Goal: Information Seeking & Learning: Find specific page/section

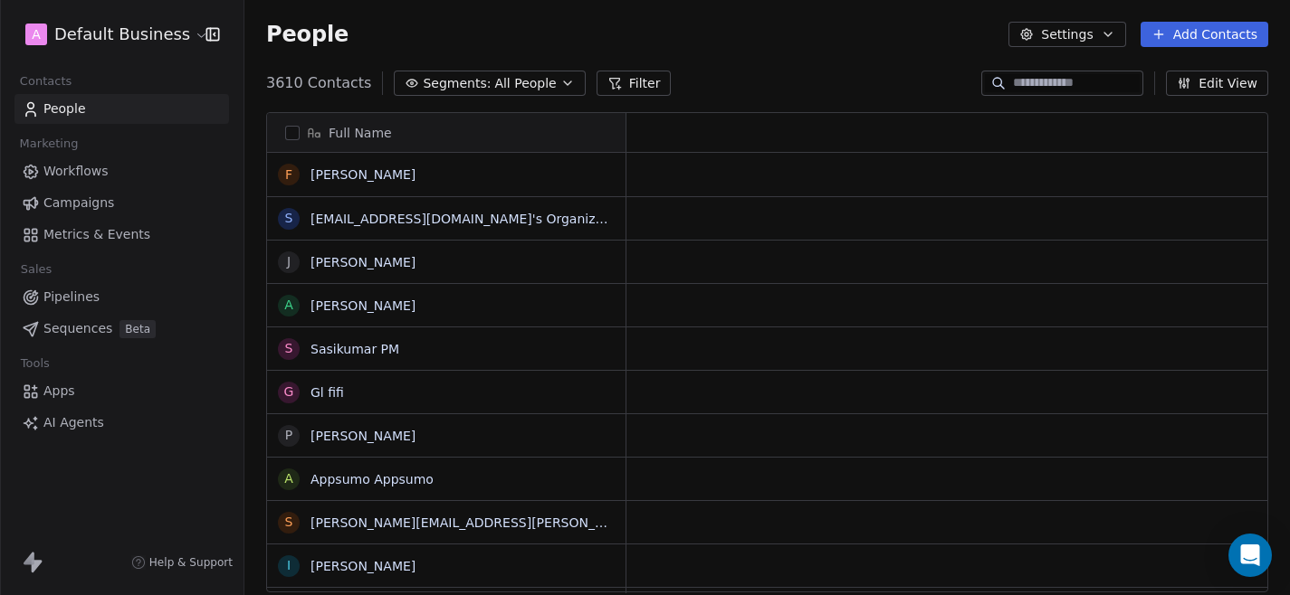
scroll to position [524, 1045]
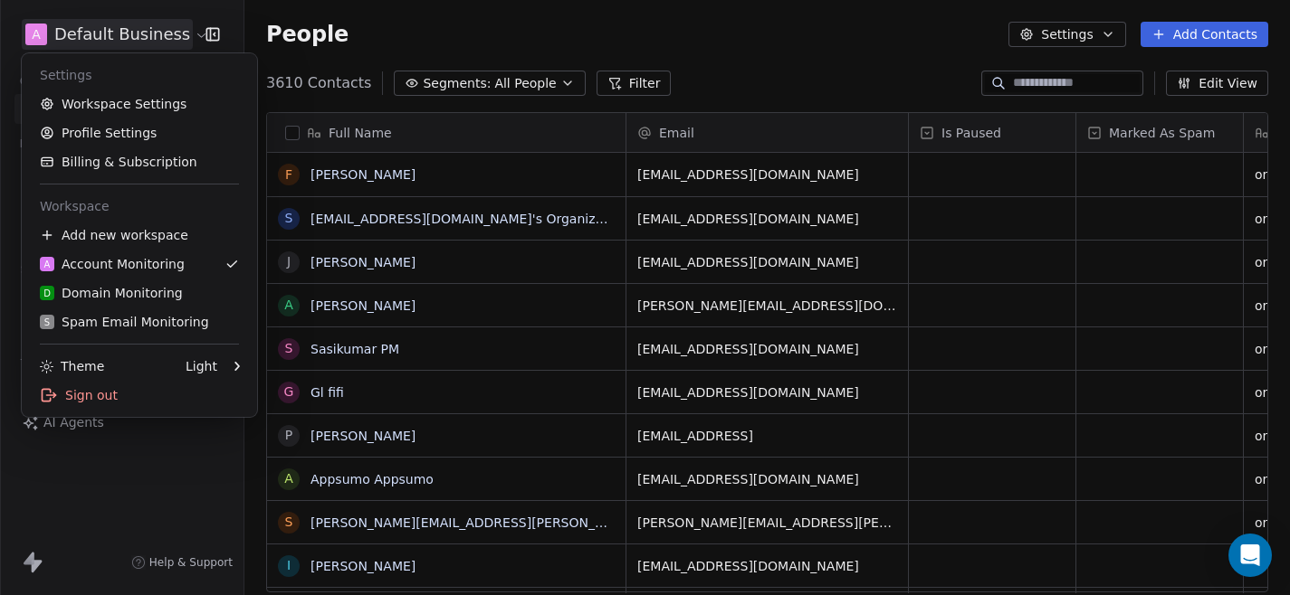
click at [183, 32] on html "A Default Business Contacts People Marketing Workflows Campaigns Metrics & Even…" at bounding box center [645, 297] width 1290 height 595
click at [131, 324] on div "S Spam Email Monitoring" at bounding box center [124, 322] width 169 height 18
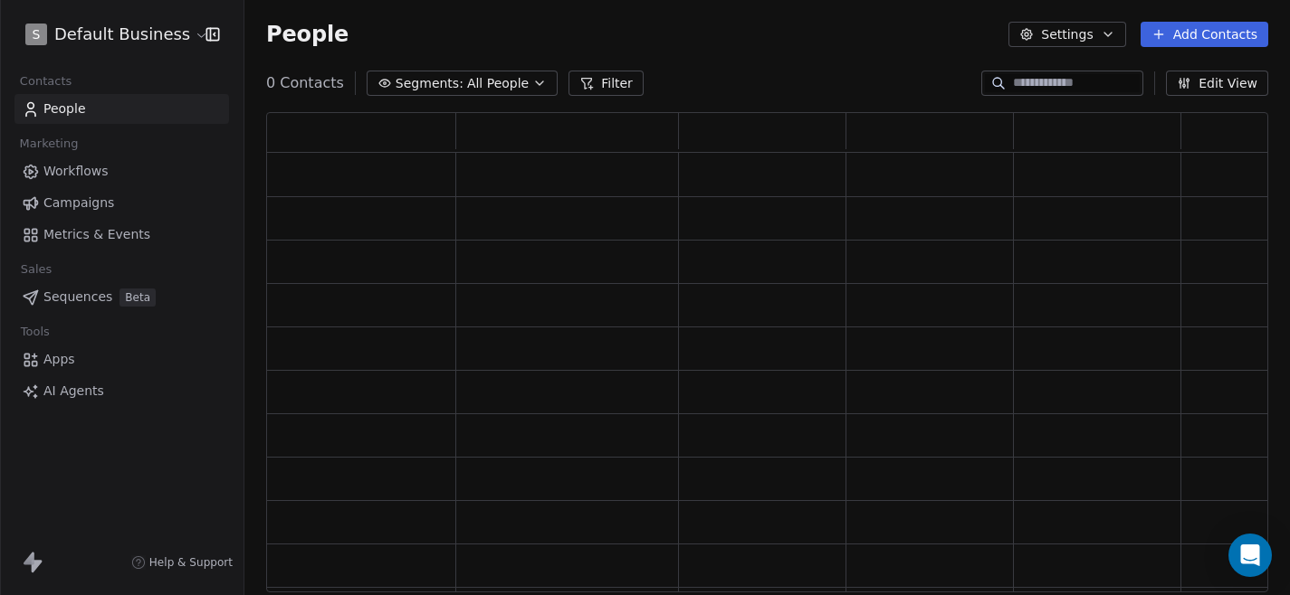
scroll to position [481, 1002]
click at [595, 82] on icon at bounding box center [600, 84] width 10 height 10
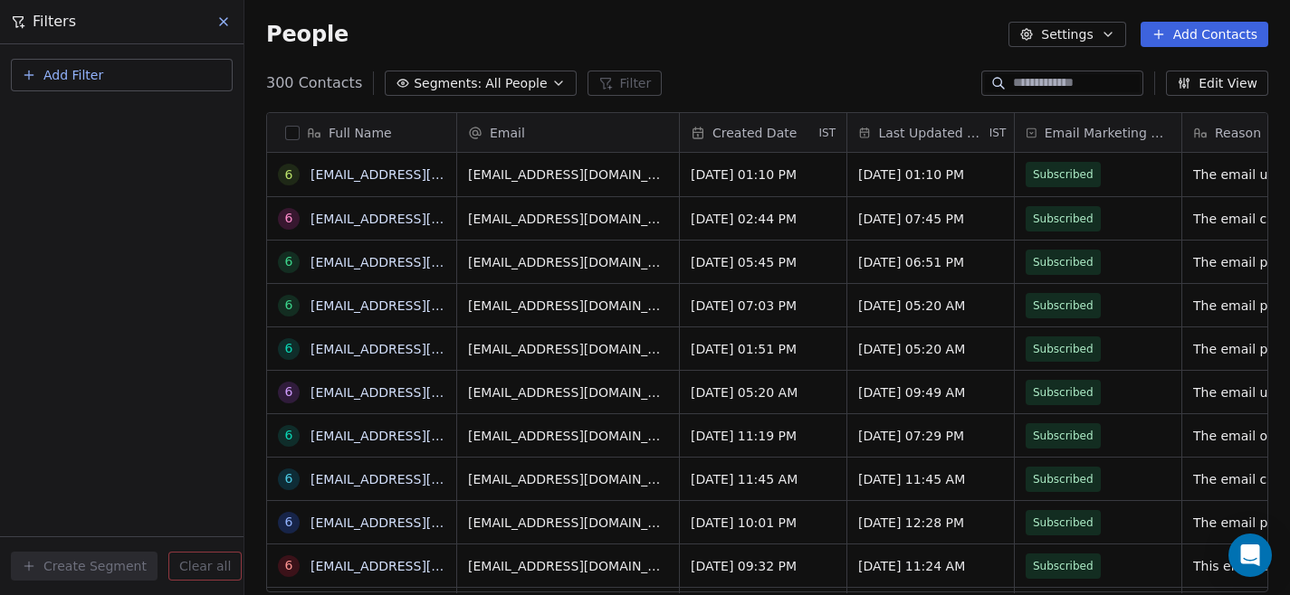
scroll to position [524, 1045]
click at [152, 71] on button "Add Filter" at bounding box center [122, 75] width 222 height 33
click at [129, 115] on span "Contact properties" at bounding box center [89, 118] width 118 height 19
type input "***"
click at [83, 191] on span "User Email" at bounding box center [64, 183] width 68 height 18
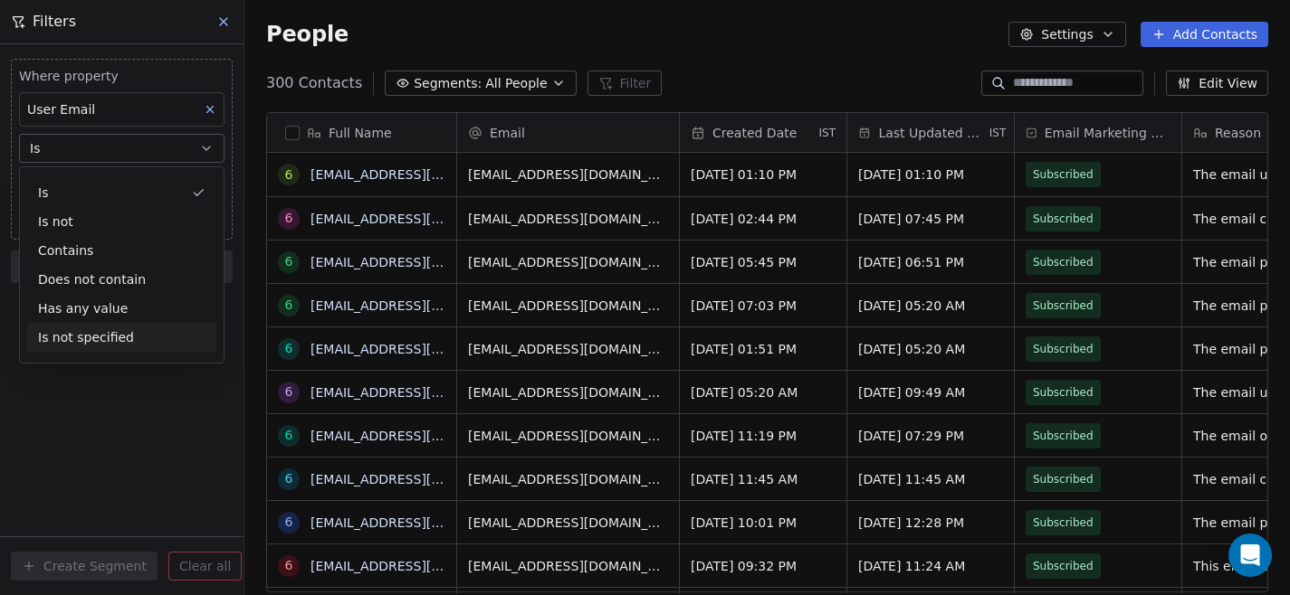
click at [111, 391] on div "Where property User Email Is Add filter to this group Add another filter Create…" at bounding box center [121, 319] width 243 height 551
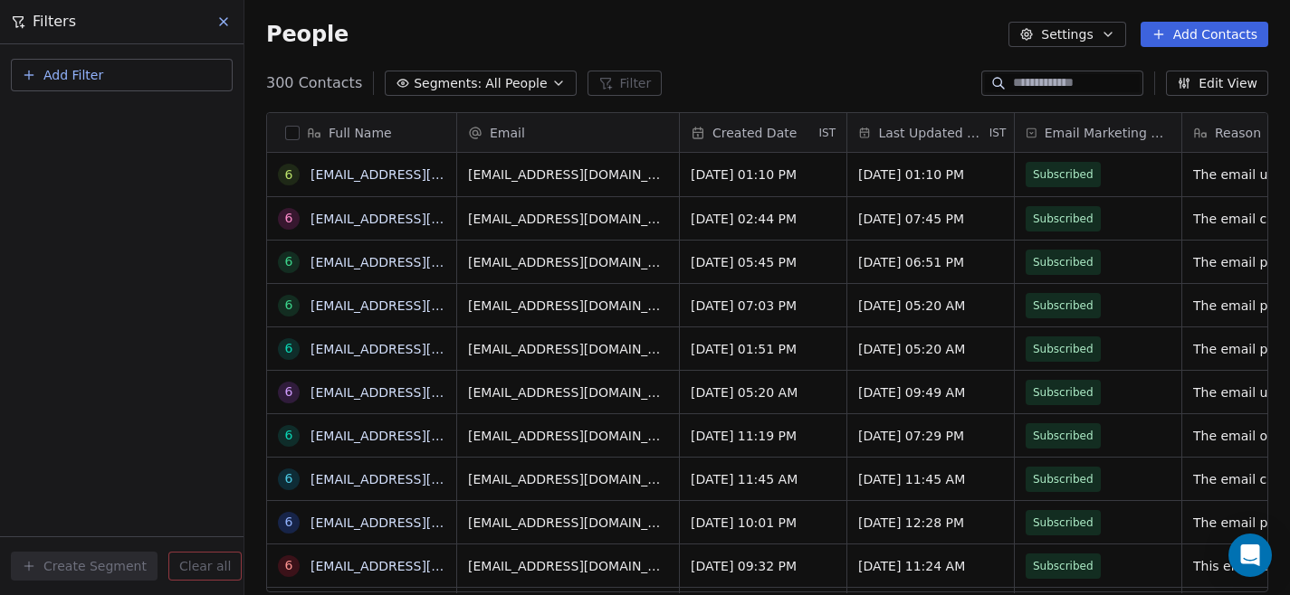
click at [163, 76] on button "Add Filter" at bounding box center [122, 75] width 222 height 33
click at [131, 112] on span "Contact properties" at bounding box center [89, 118] width 118 height 19
type input "***"
click at [101, 180] on div "User Email" at bounding box center [122, 183] width 184 height 18
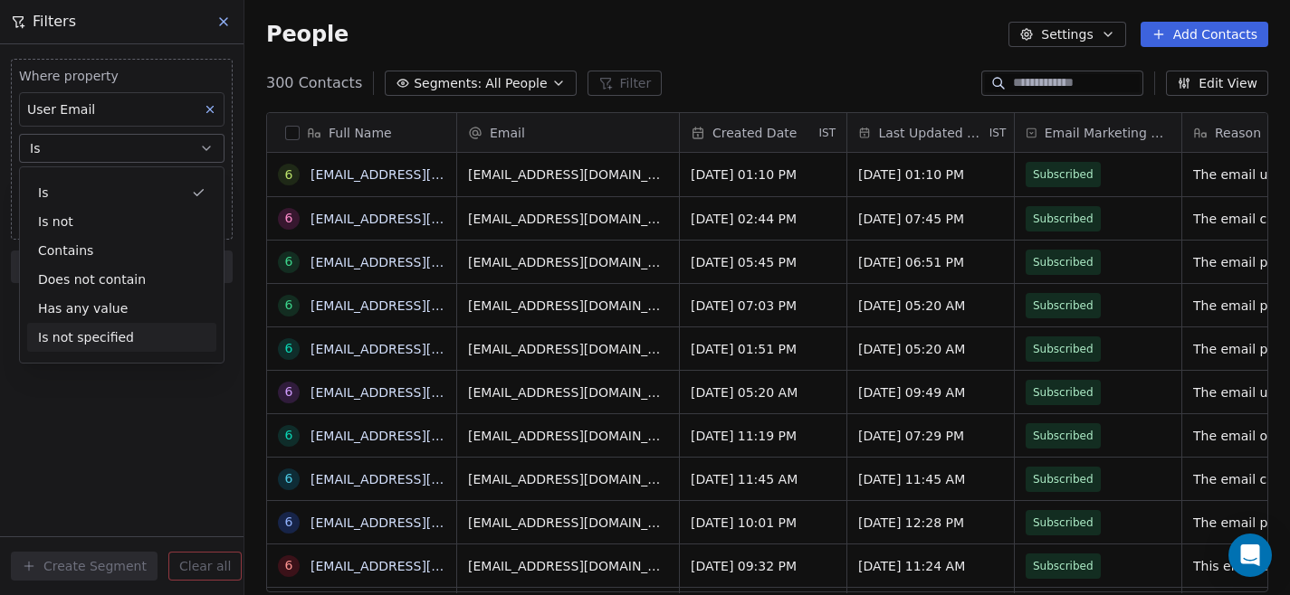
click at [94, 403] on div "Where property User Email Is Add filter to this group Add another filter Create…" at bounding box center [121, 319] width 243 height 551
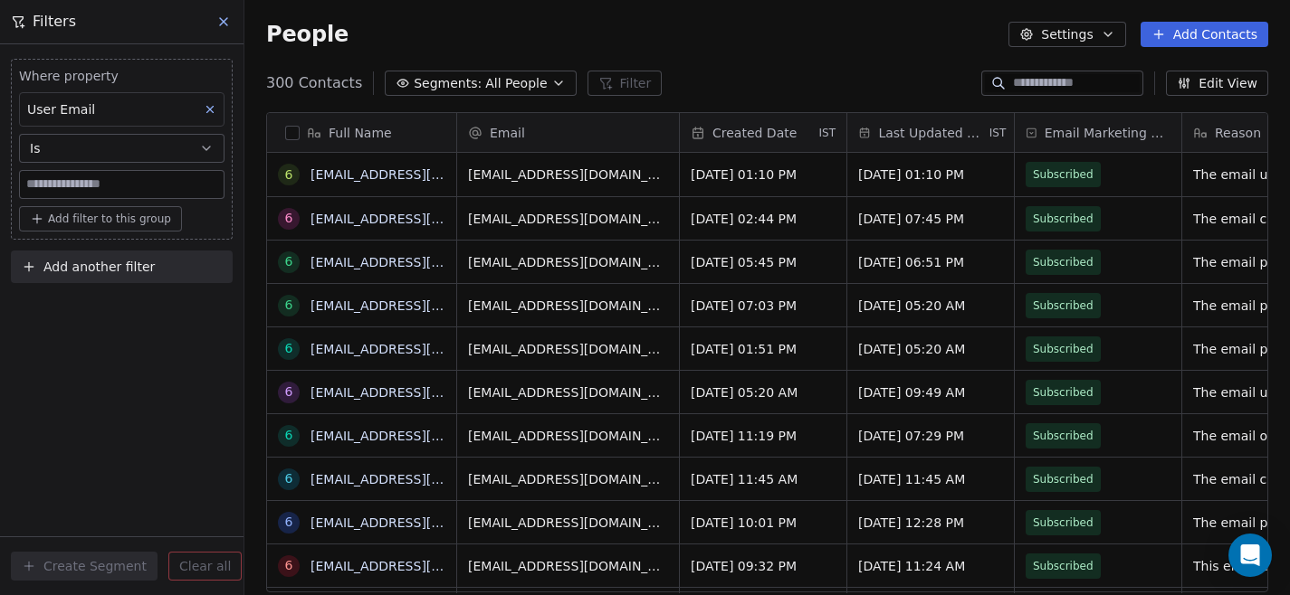
click at [119, 186] on input at bounding box center [122, 184] width 204 height 27
paste input "**********"
type input "**********"
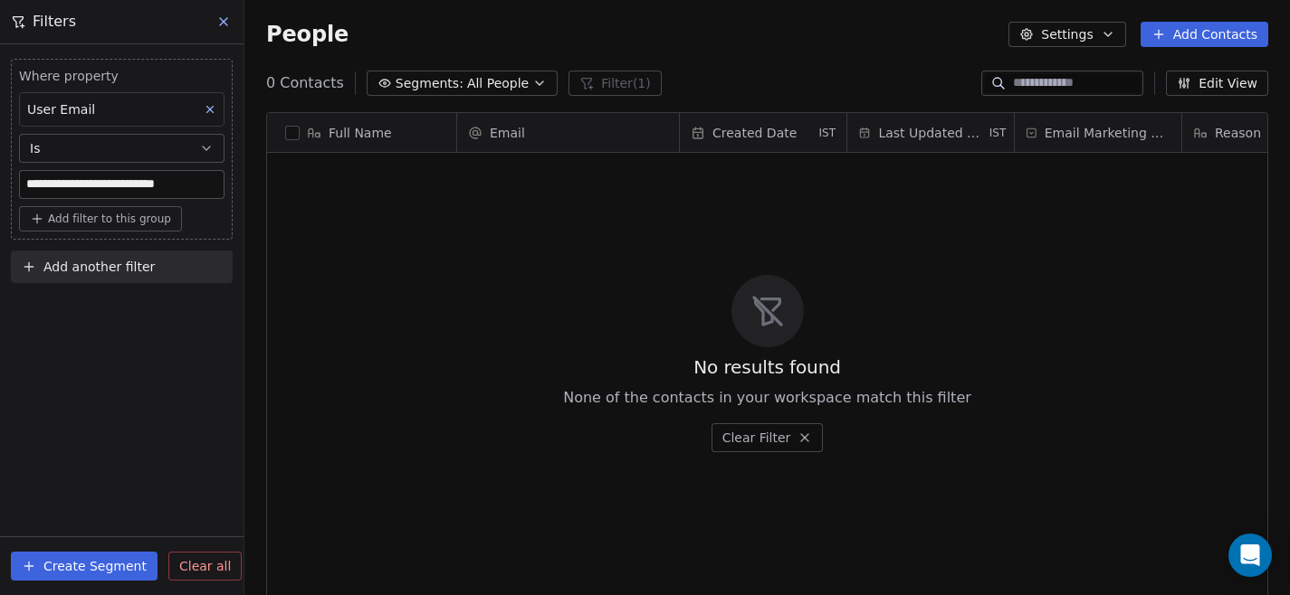
drag, startPoint x: 211, startPoint y: 183, endPoint x: 50, endPoint y: 137, distance: 167.6
click at [50, 137] on div "**********" at bounding box center [121, 133] width 205 height 132
click at [218, 22] on icon at bounding box center [223, 21] width 14 height 14
type input "**********"
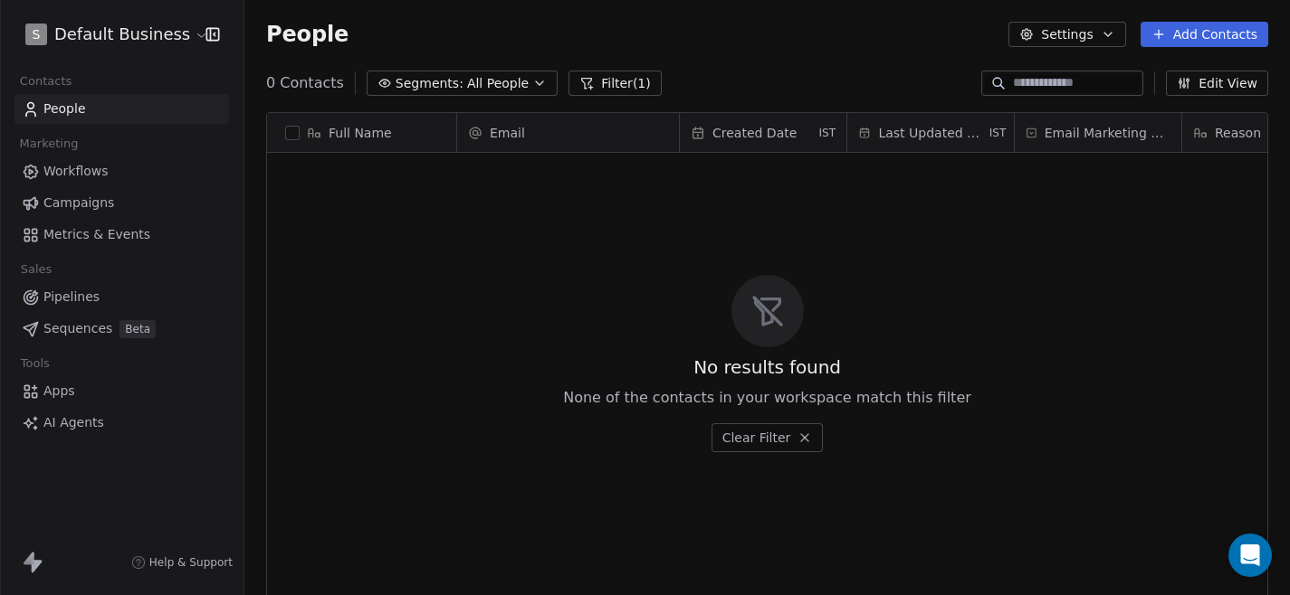
click at [621, 90] on button "Filter (1)" at bounding box center [614, 83] width 93 height 25
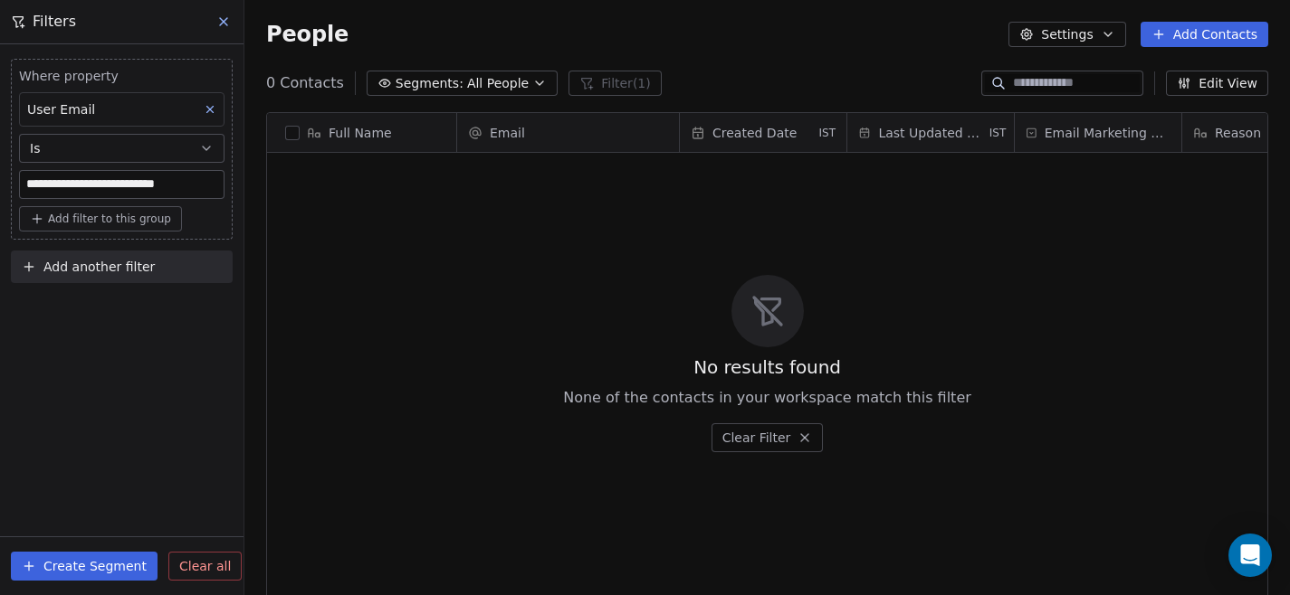
click at [210, 148] on icon "button" at bounding box center [206, 148] width 14 height 14
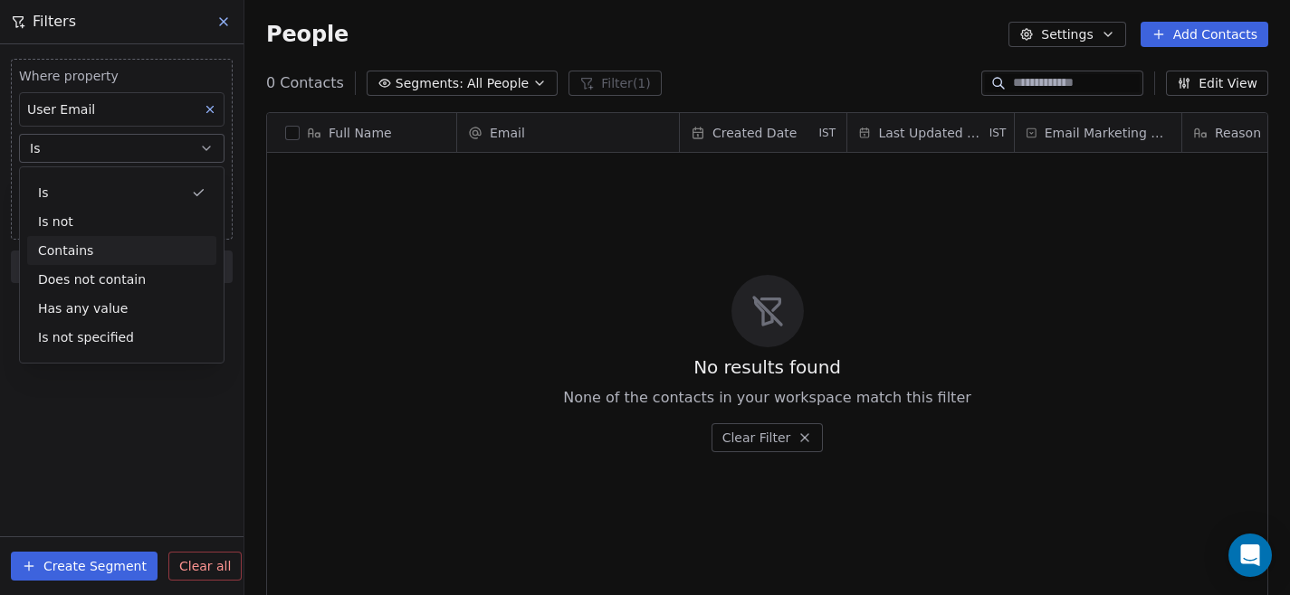
click at [116, 251] on div "Contains" at bounding box center [121, 250] width 189 height 29
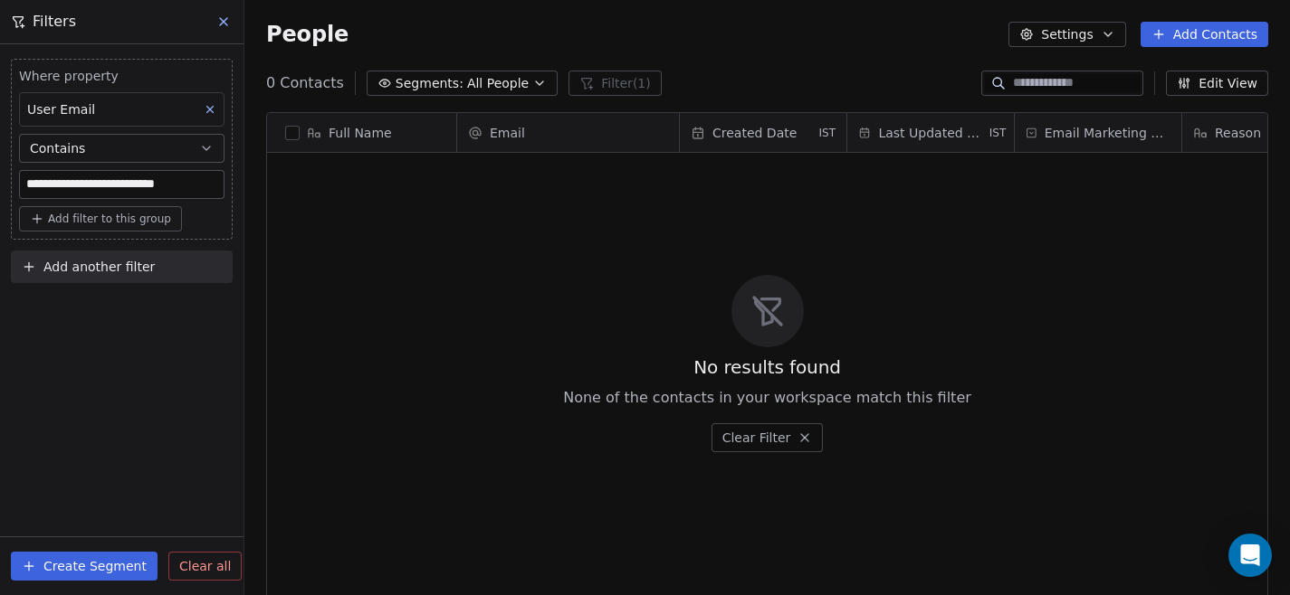
click at [220, 28] on icon at bounding box center [223, 21] width 14 height 14
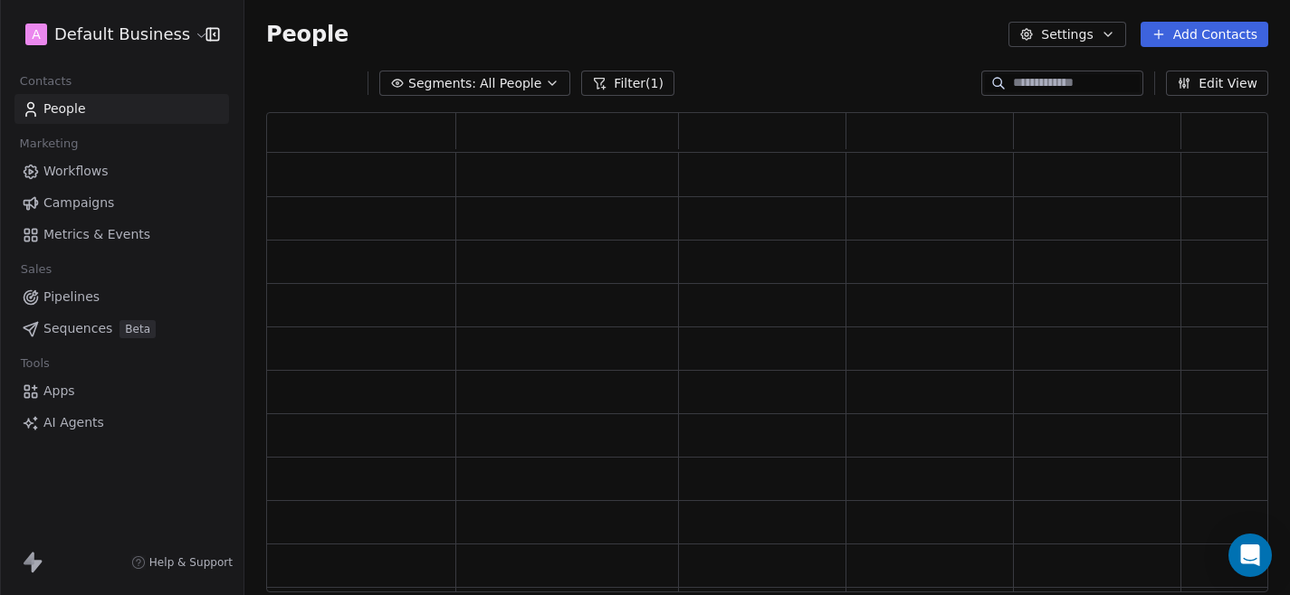
scroll to position [481, 1002]
click at [604, 48] on div "People Settings Add Contacts" at bounding box center [766, 34] width 1045 height 69
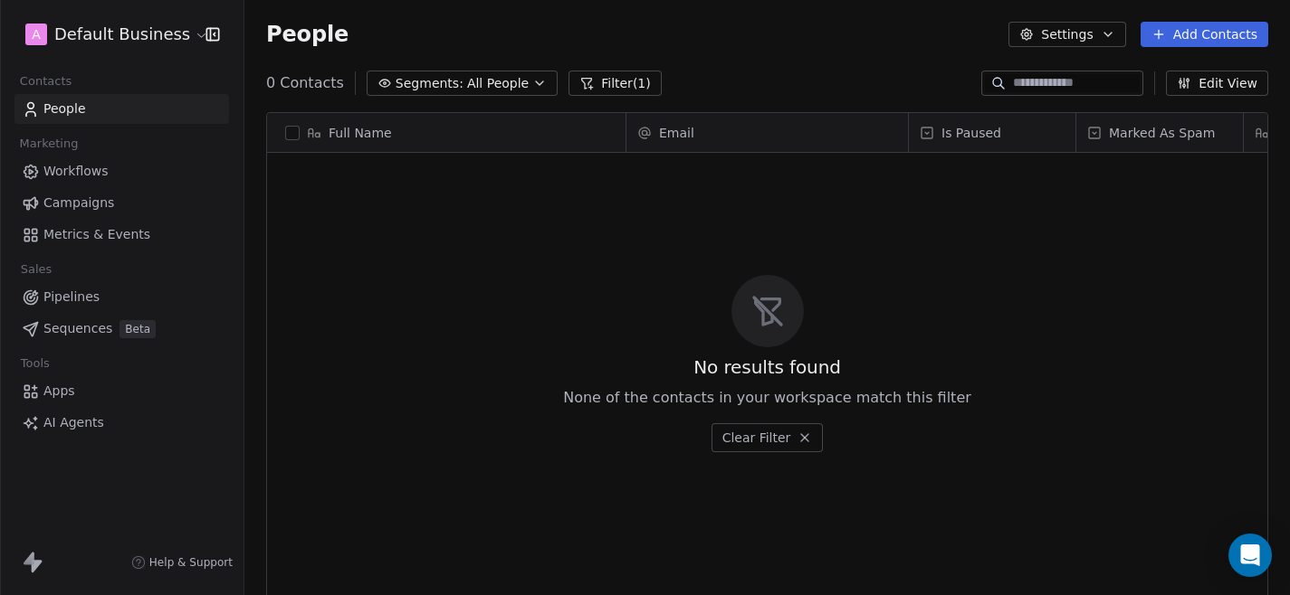
scroll to position [524, 1045]
click at [134, 46] on html "A Default Business Contacts People Marketing Workflows Campaigns Metrics & Even…" at bounding box center [645, 297] width 1290 height 595
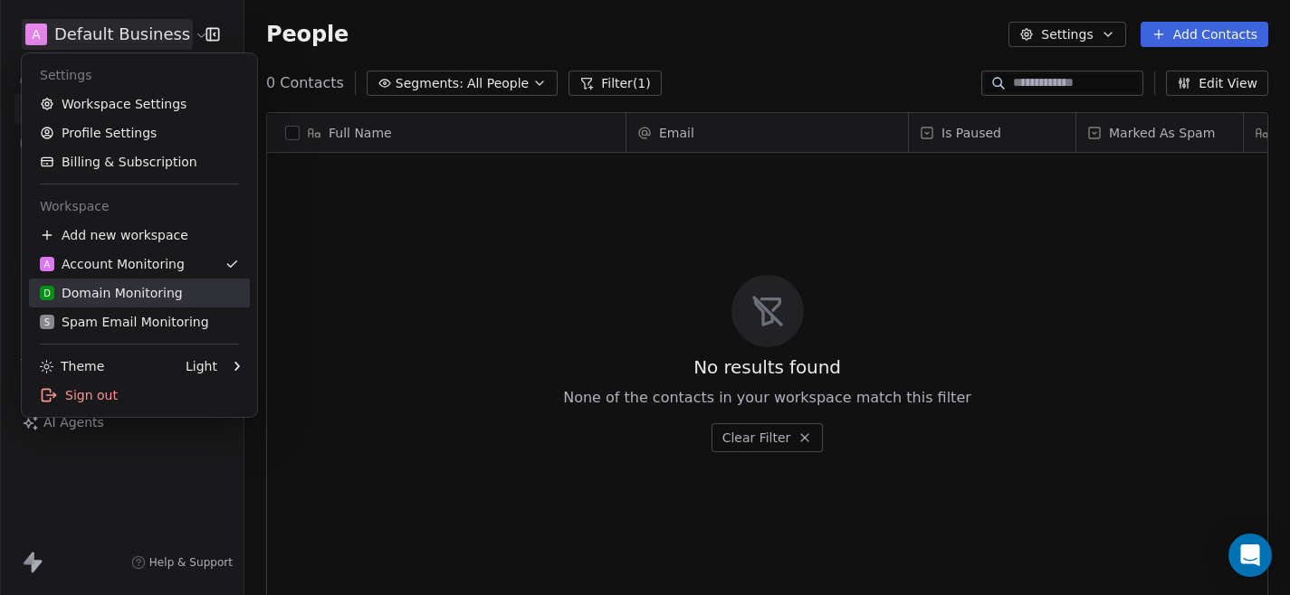
click at [129, 288] on div "D Domain Monitoring" at bounding box center [111, 293] width 143 height 18
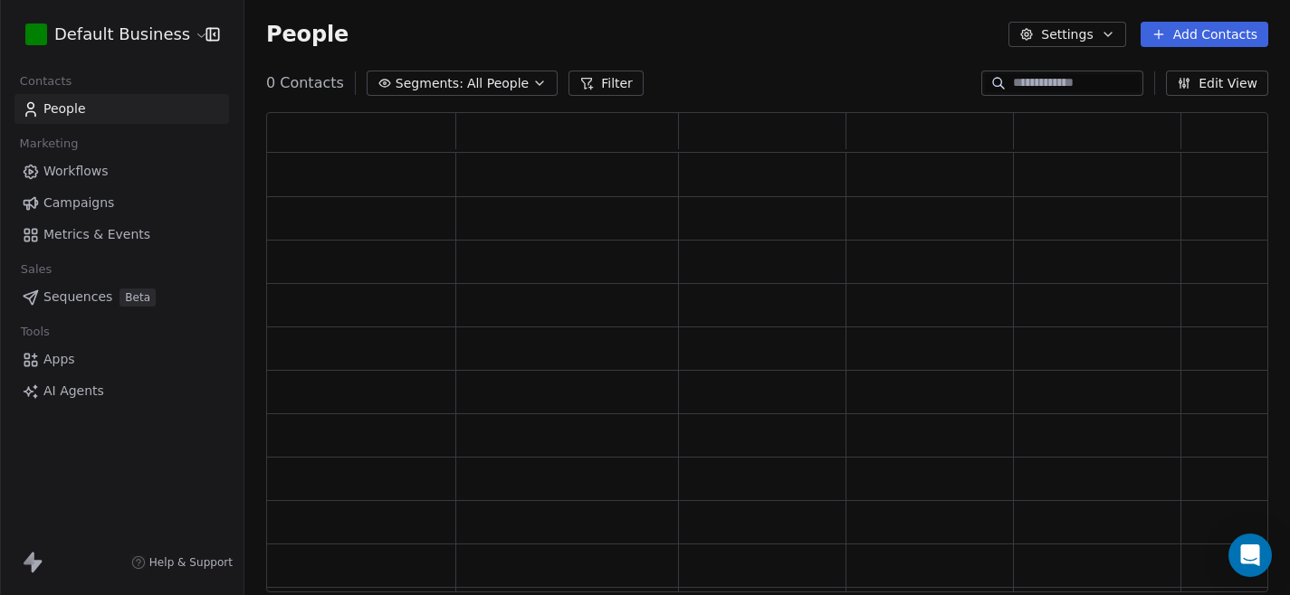
scroll to position [1, 1]
click at [489, 81] on span "All People" at bounding box center [498, 83] width 62 height 19
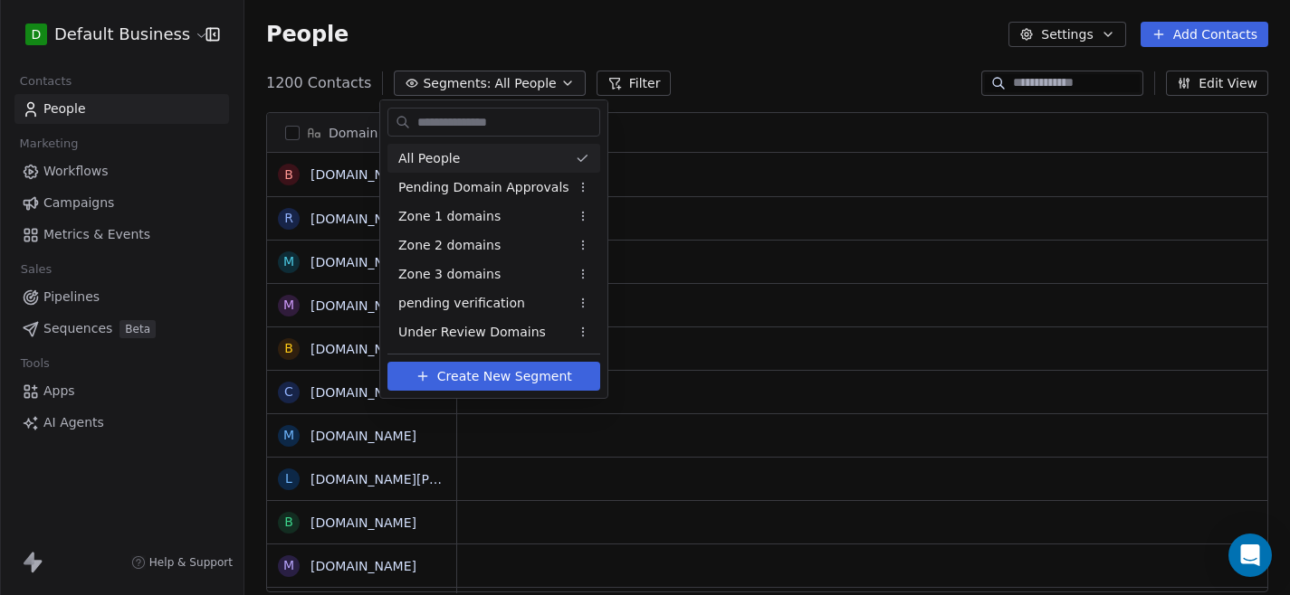
scroll to position [524, 1045]
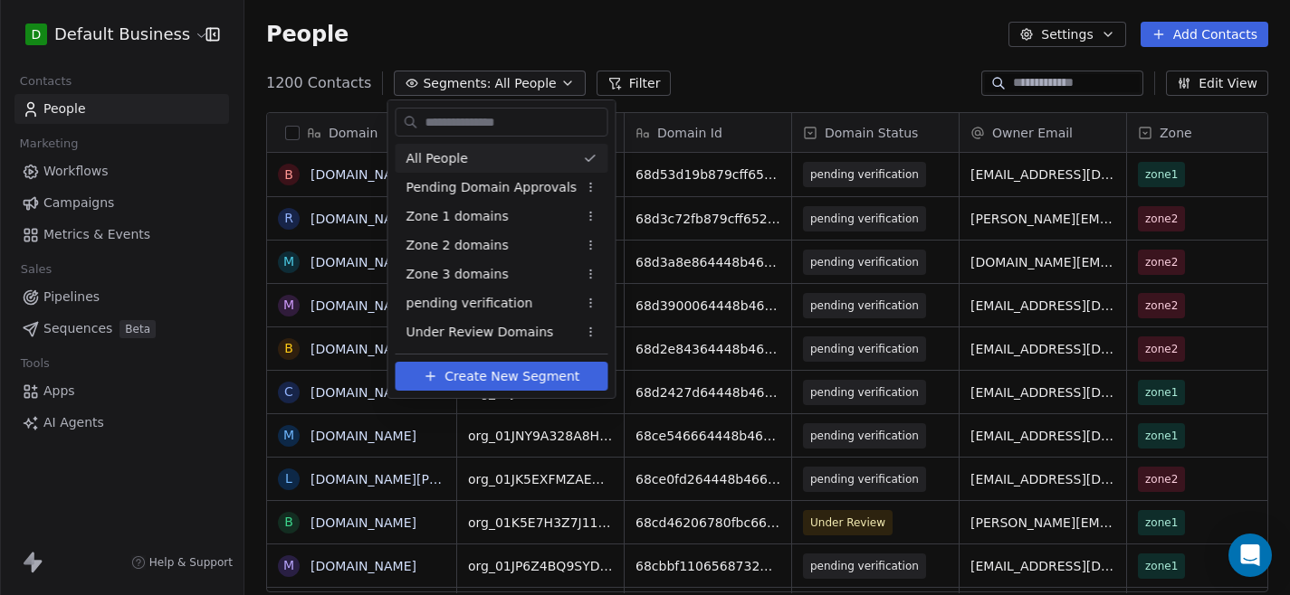
click at [477, 43] on html "D Default Business Contacts People Marketing Workflows Campaigns Metrics & Even…" at bounding box center [645, 297] width 1290 height 595
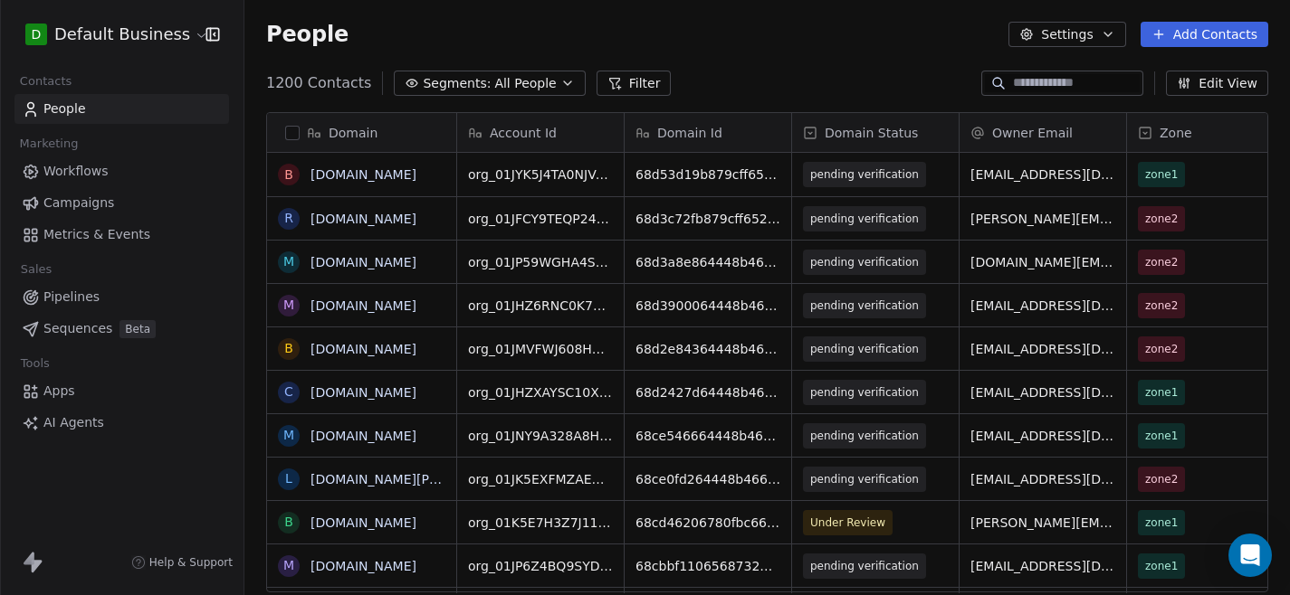
click at [462, 79] on span "Segments:" at bounding box center [457, 83] width 68 height 19
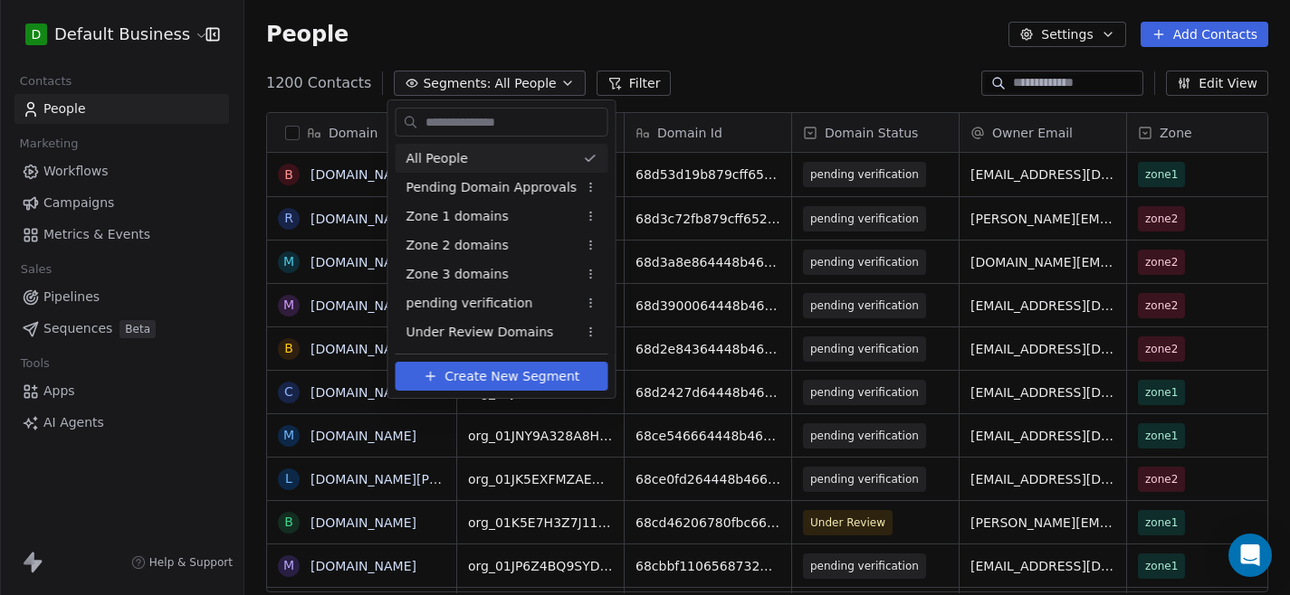
click at [474, 8] on html "D Default Business Contacts People Marketing Workflows Campaigns Metrics & Even…" at bounding box center [645, 297] width 1290 height 595
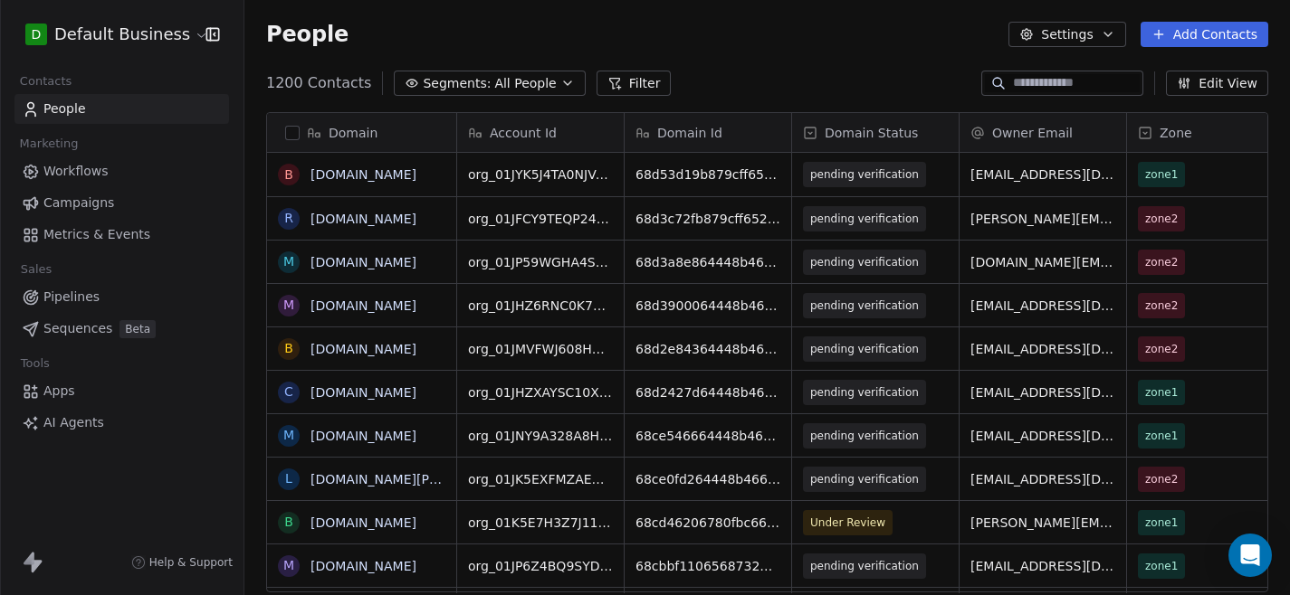
click at [624, 78] on button "Filter" at bounding box center [633, 83] width 75 height 25
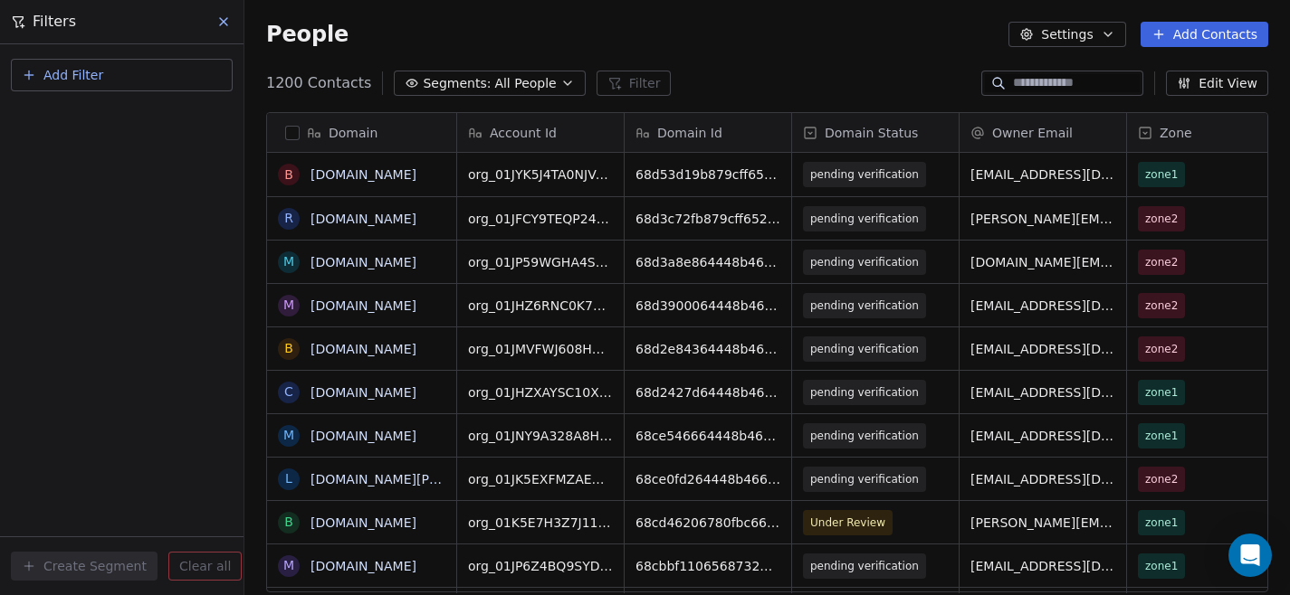
click at [147, 83] on button "Add Filter" at bounding box center [122, 75] width 222 height 33
click at [132, 116] on span "Contact properties" at bounding box center [89, 118] width 118 height 19
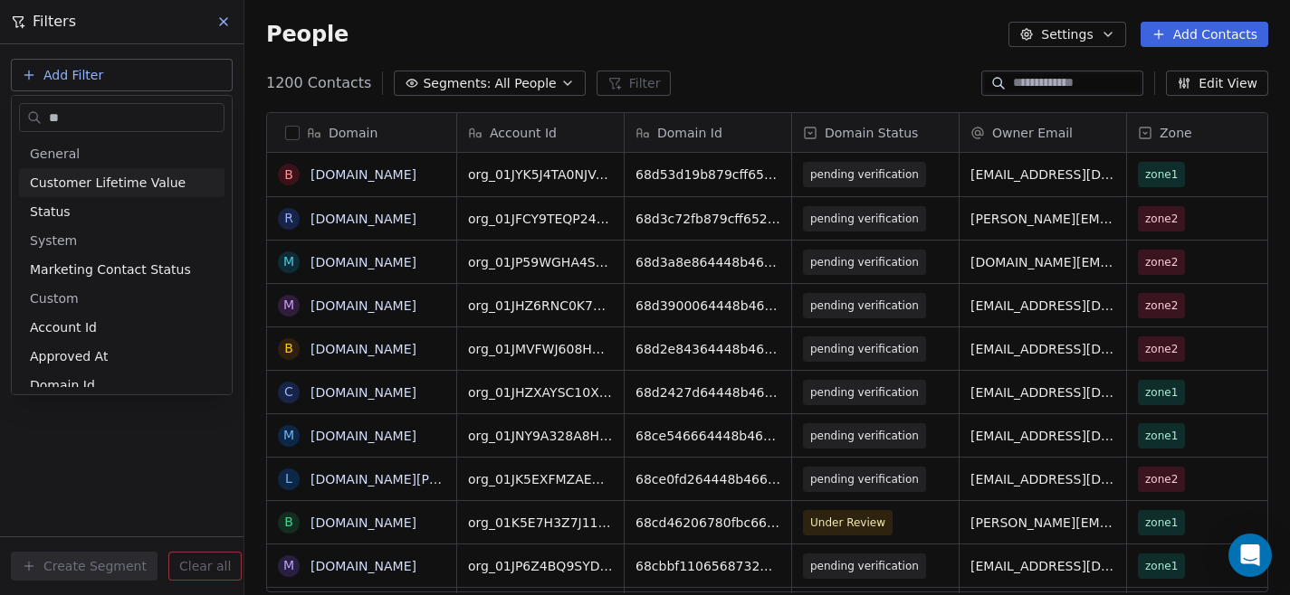
type input "*"
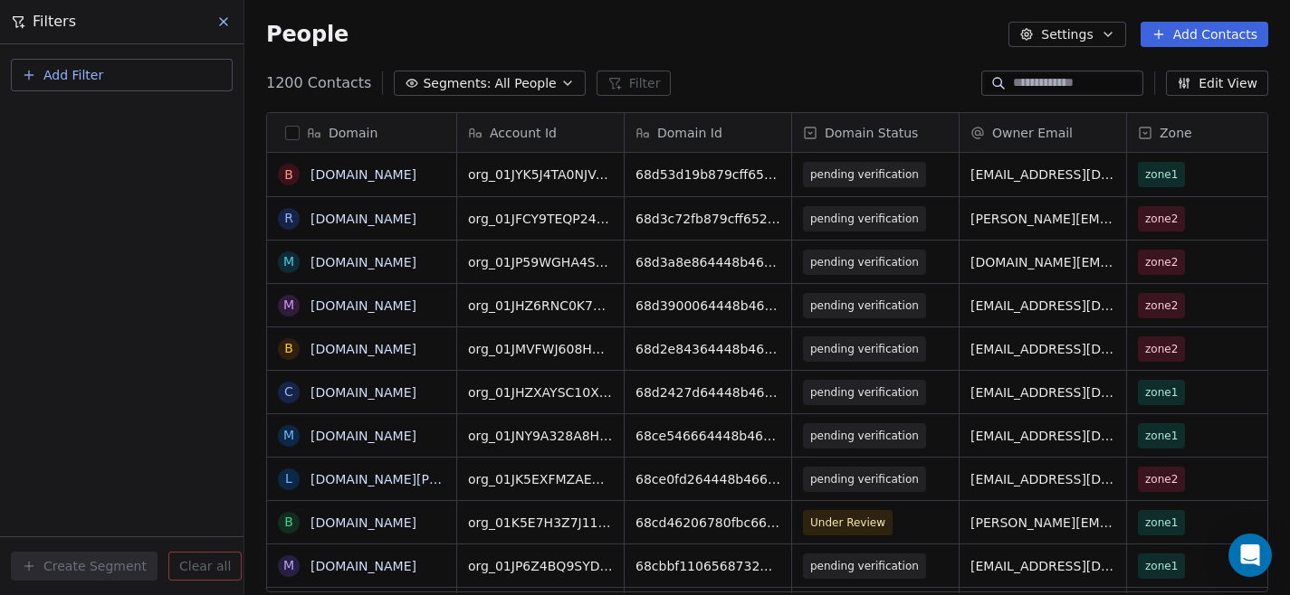
click at [719, 60] on html "D Default Business Contacts People Marketing Workflows Campaigns Metrics & Even…" at bounding box center [645, 297] width 1290 height 595
click at [1040, 86] on input at bounding box center [1076, 83] width 127 height 18
paste input "**********"
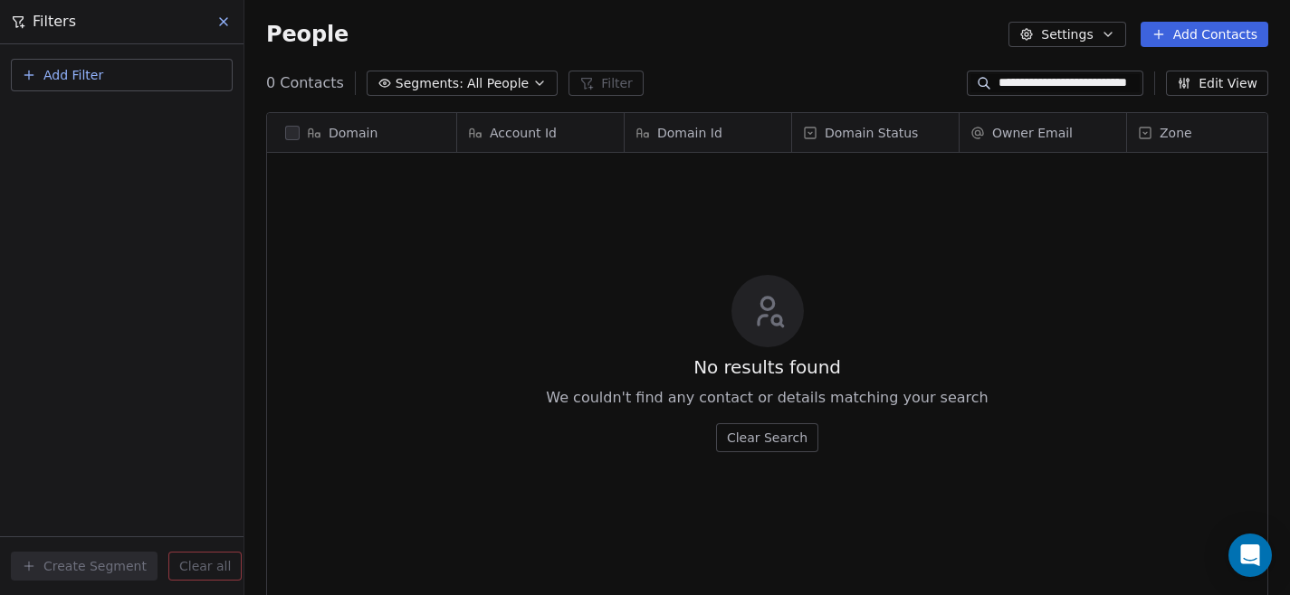
scroll to position [0, 0]
drag, startPoint x: 1062, startPoint y: 85, endPoint x: 855, endPoint y: 71, distance: 207.7
click at [855, 71] on div "**********" at bounding box center [766, 83] width 1045 height 29
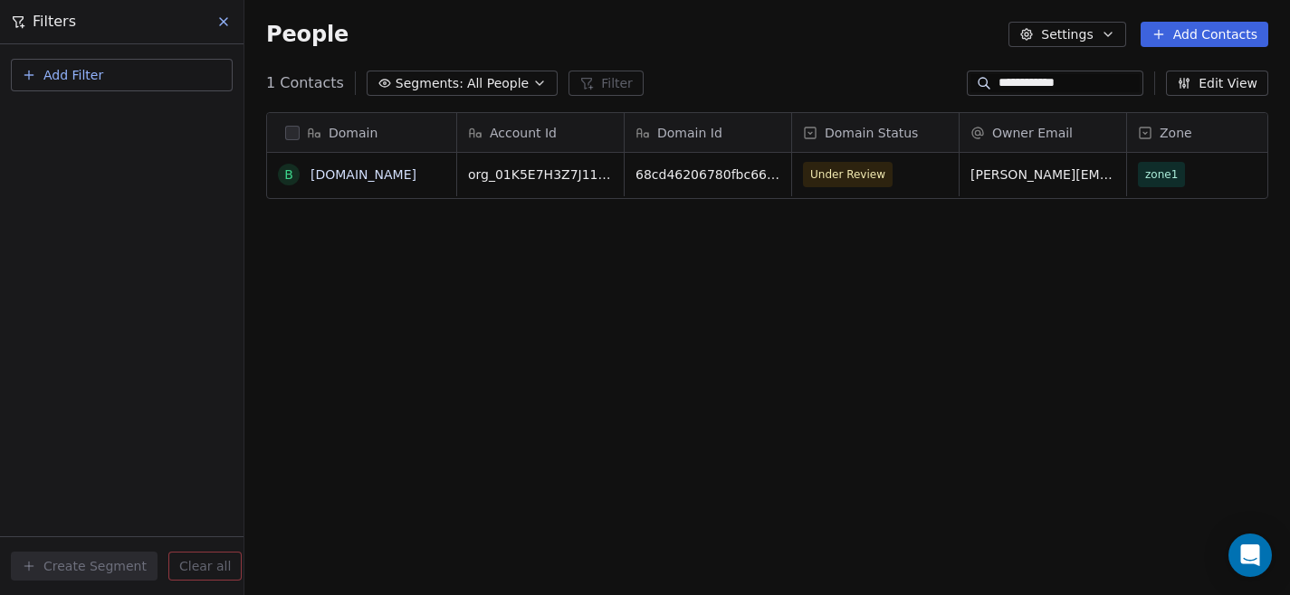
scroll to position [524, 1045]
type input "**********"
click at [901, 182] on span "Under Review" at bounding box center [859, 174] width 110 height 25
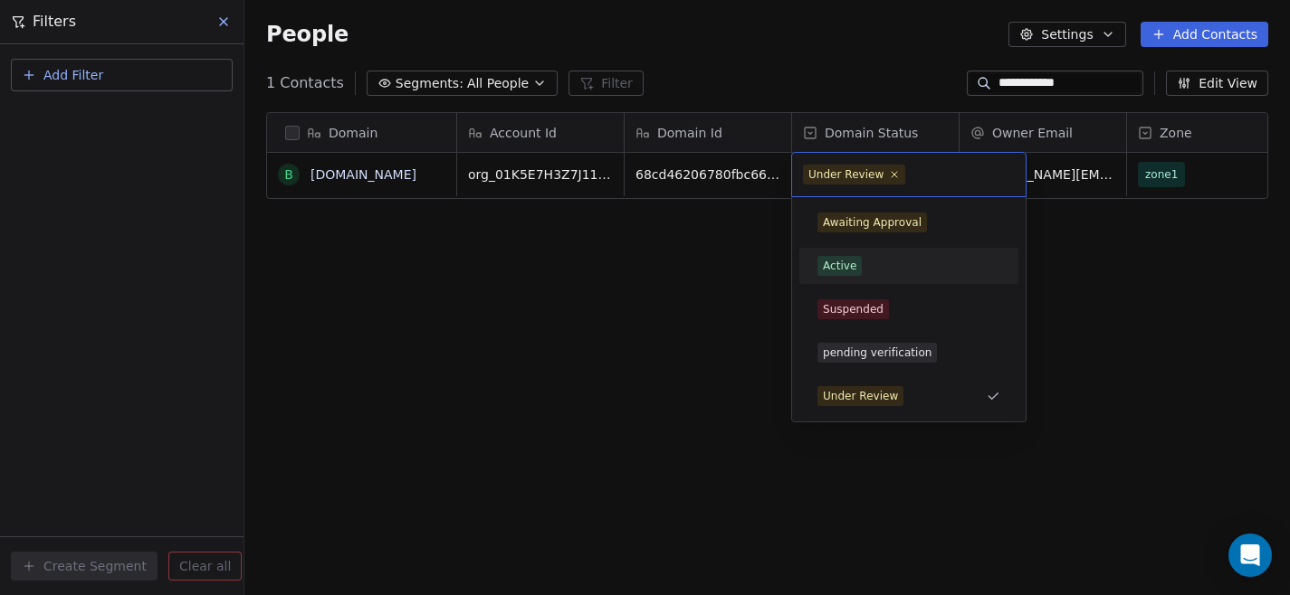
click at [886, 266] on div "Active" at bounding box center [908, 266] width 183 height 20
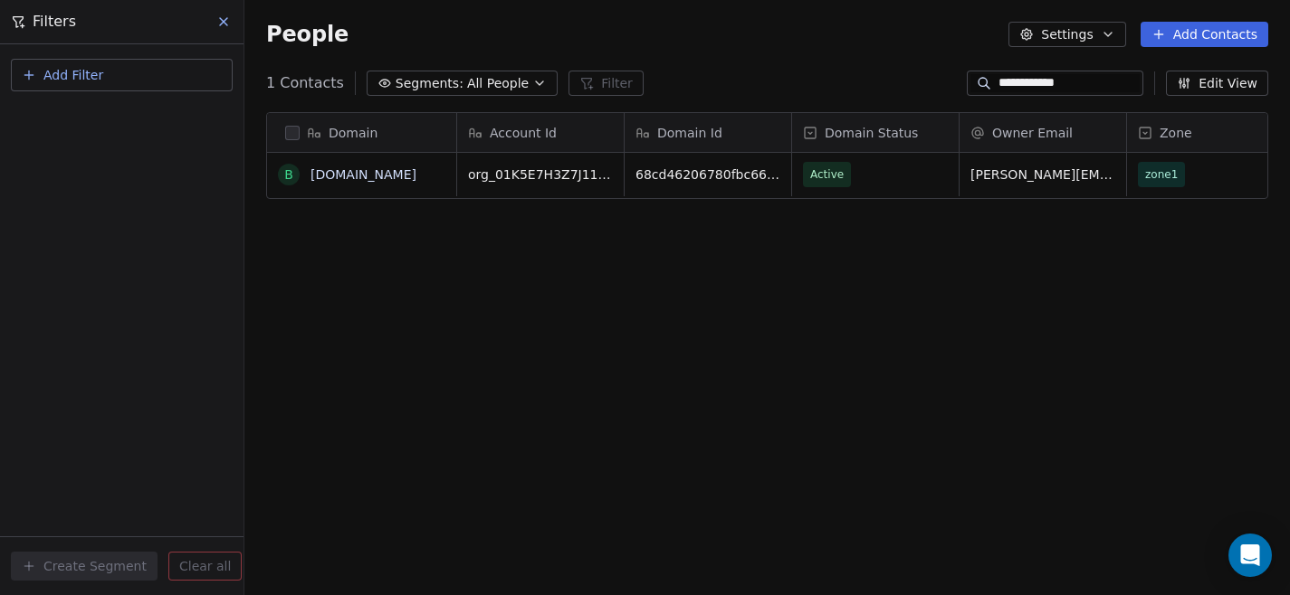
click at [886, 266] on div "Domain b [DOMAIN_NAME] Account Id Domain Id Domain Status Owner Email Zone Last…" at bounding box center [766, 360] width 1045 height 524
